Goal: Information Seeking & Learning: Find specific fact

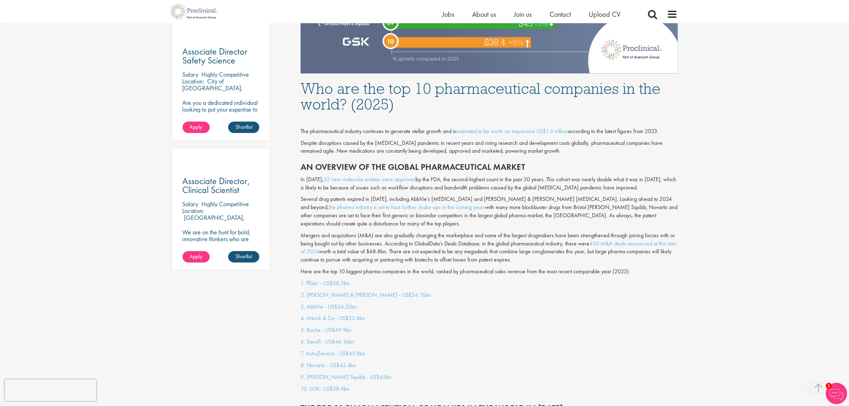
scroll to position [437, 0]
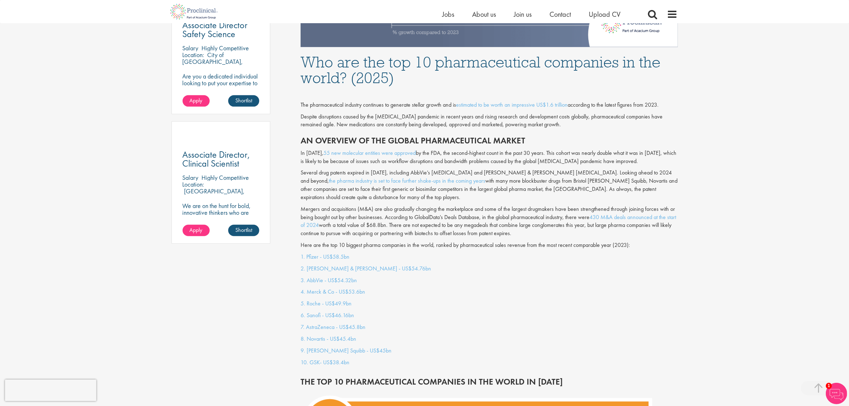
drag, startPoint x: 298, startPoint y: 98, endPoint x: 675, endPoint y: 104, distance: 376.9
copy div "The pharmaceutical industry continues to generate stellar growth and is estimat…"
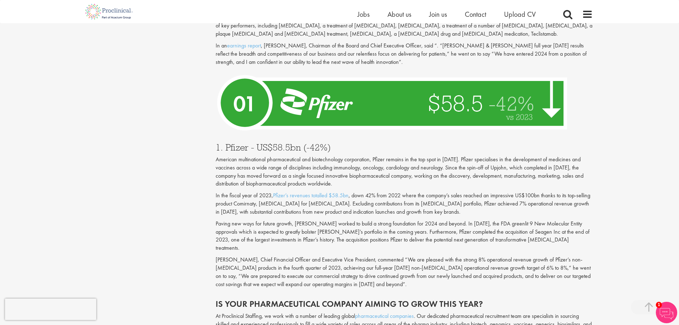
scroll to position [2434, 0]
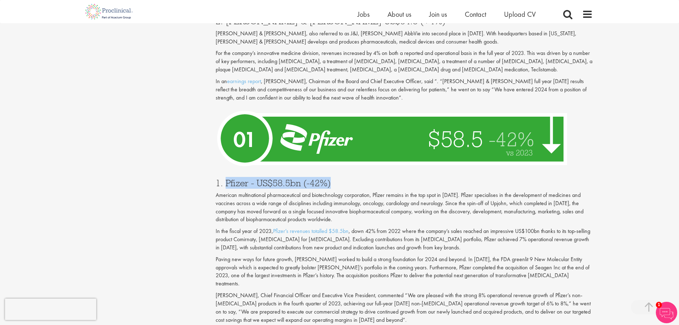
drag, startPoint x: 225, startPoint y: 149, endPoint x: 334, endPoint y: 153, distance: 108.8
click at [334, 178] on h3 "1. Pfizer - US$58.5bn (-42%)" at bounding box center [404, 182] width 377 height 9
drag, startPoint x: 236, startPoint y: 155, endPoint x: 331, endPoint y: 149, distance: 95.0
click at [331, 178] on h3 "1. Pfizer - US$58.5bn (-42%)" at bounding box center [404, 182] width 377 height 9
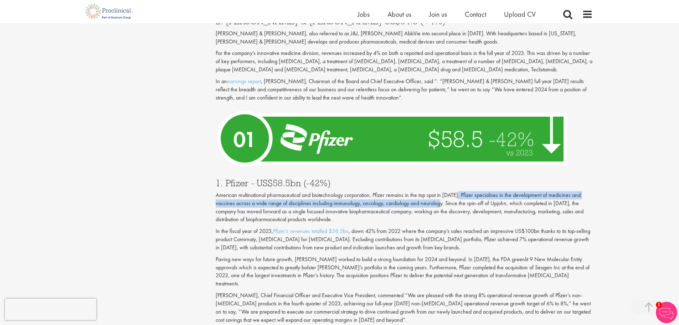
drag, startPoint x: 460, startPoint y: 163, endPoint x: 446, endPoint y: 172, distance: 17.1
click at [446, 191] on p "American multinational pharmaceutical and biotechnology corporation, Pfizer rem…" at bounding box center [404, 207] width 377 height 32
copy p "Pfizer specialises in the development of medicines and vaccines across a wide r…"
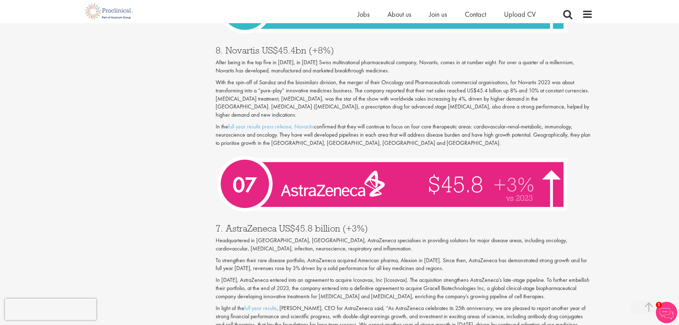
scroll to position [1257, 0]
